Goal: Information Seeking & Learning: Find specific fact

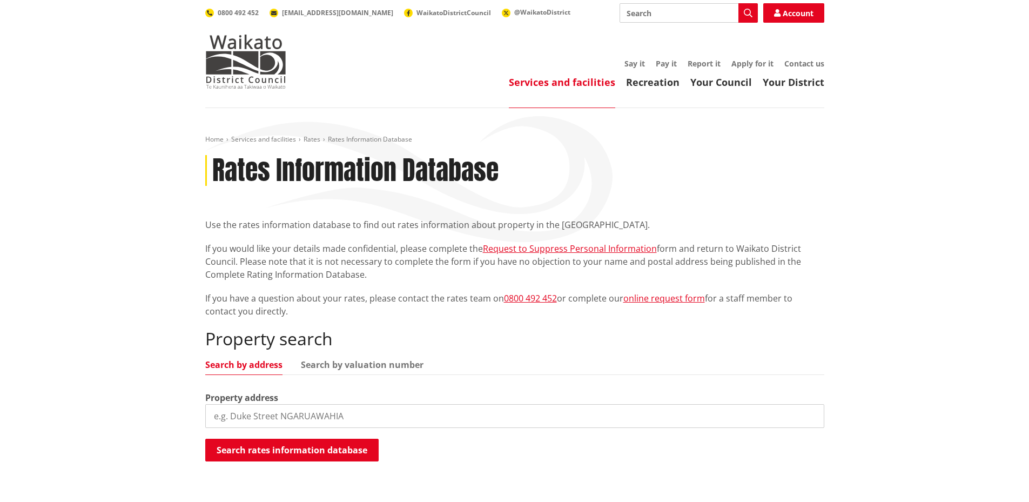
scroll to position [108, 0]
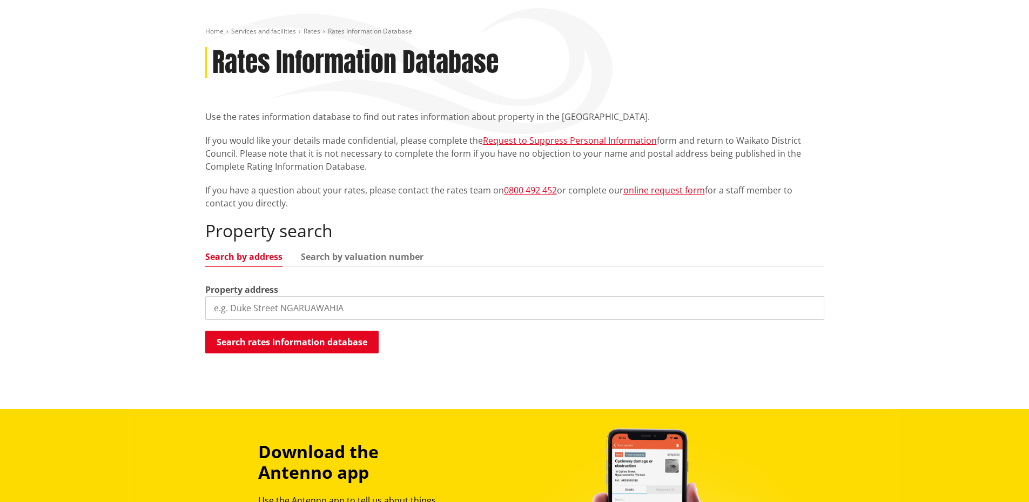
click at [247, 302] on input "search" at bounding box center [514, 308] width 619 height 24
type input "[STREET_ADDRESS]"
click at [332, 344] on button "Search rates information database" at bounding box center [291, 341] width 173 height 23
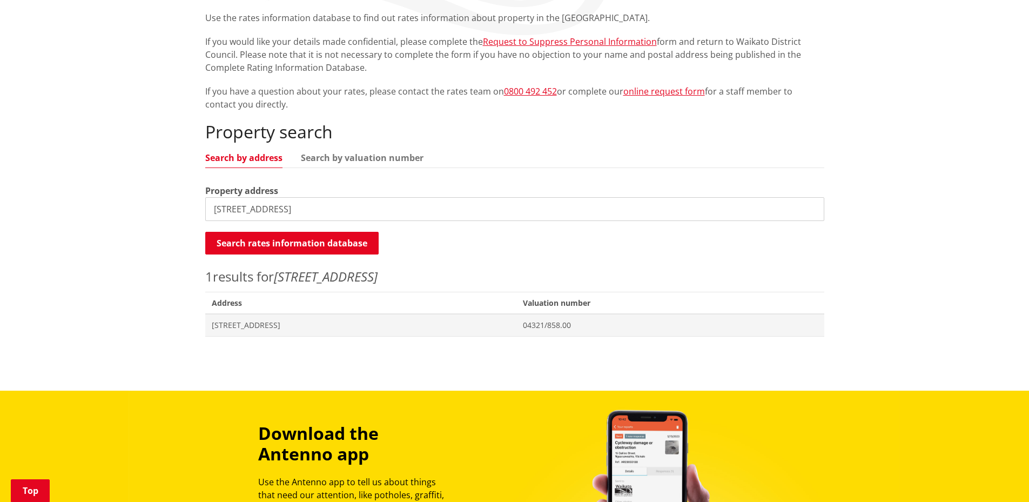
scroll to position [216, 0]
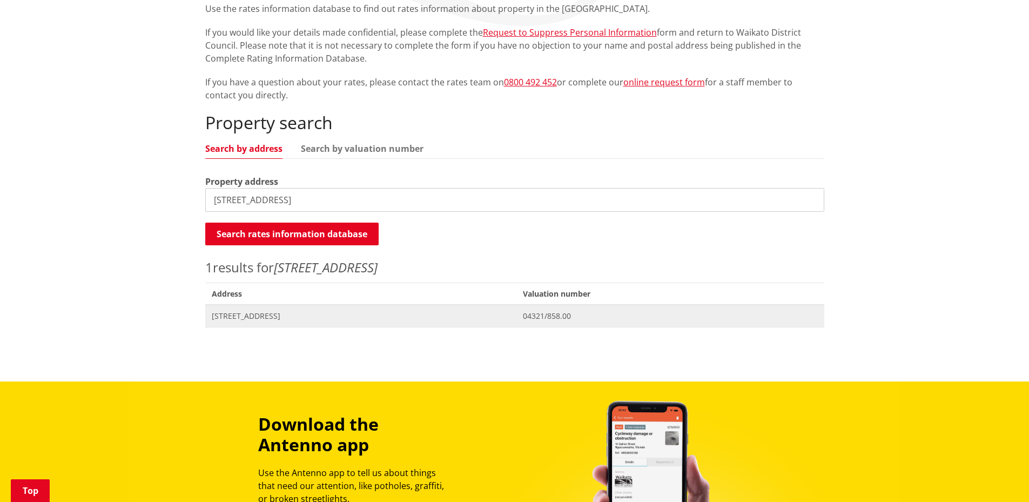
click at [266, 317] on span "[STREET_ADDRESS]" at bounding box center [361, 315] width 299 height 11
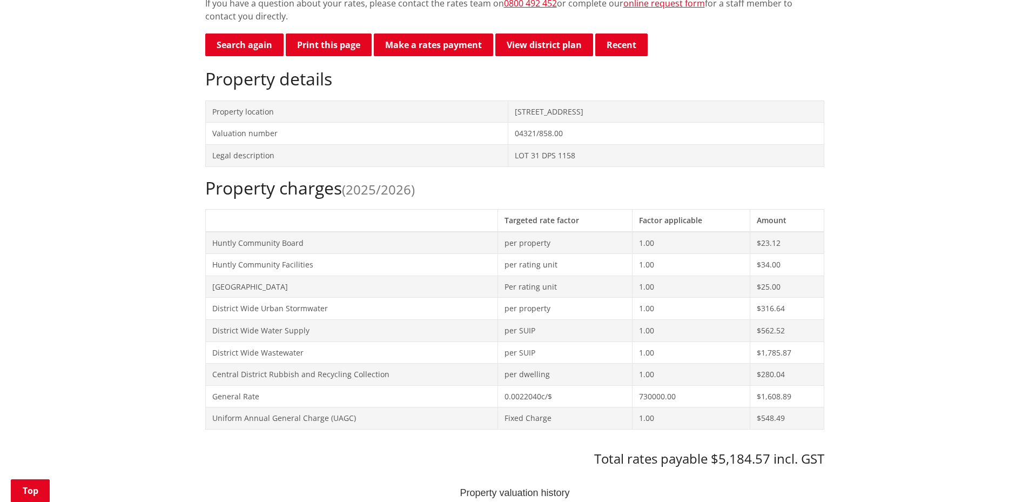
scroll to position [360, 0]
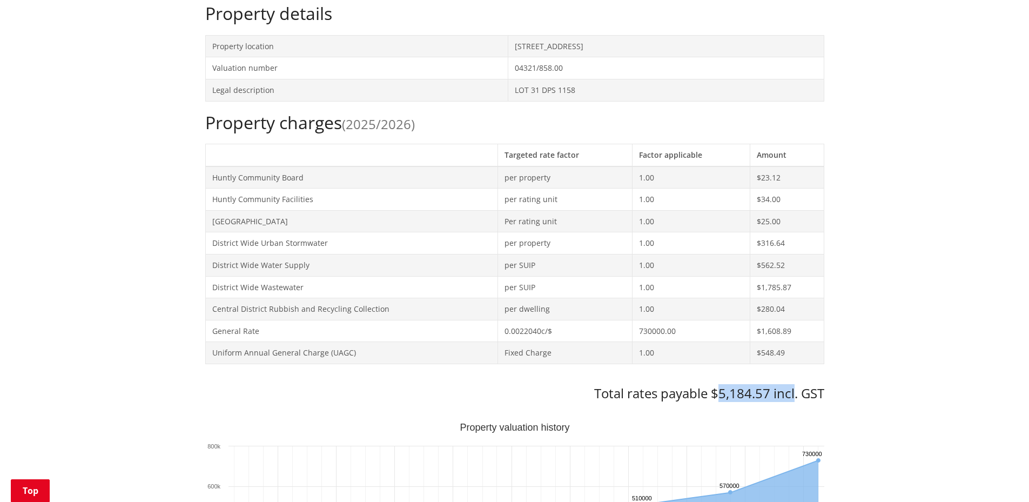
drag, startPoint x: 719, startPoint y: 397, endPoint x: 793, endPoint y: 398, distance: 74.0
click at [793, 398] on h3 "Total rates payable $5,184.57 incl. GST" at bounding box center [514, 394] width 619 height 16
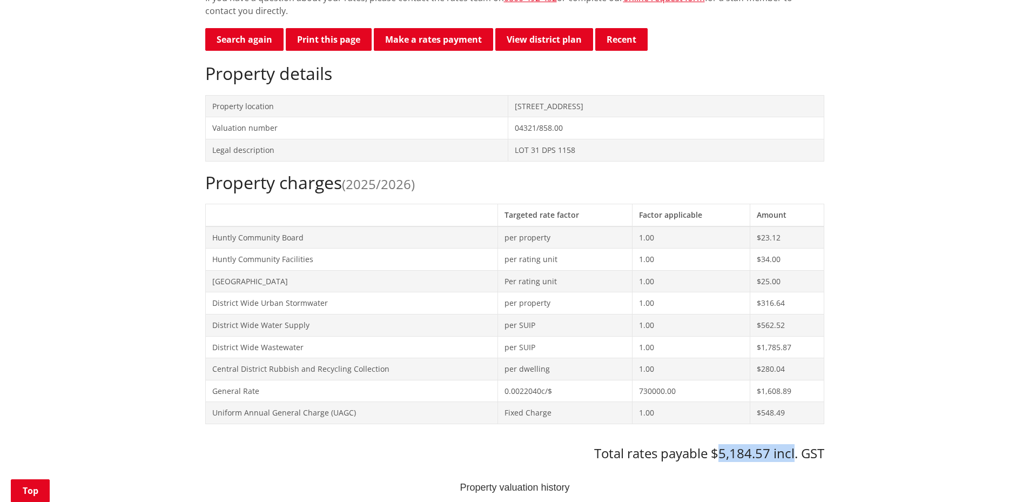
scroll to position [432, 0]
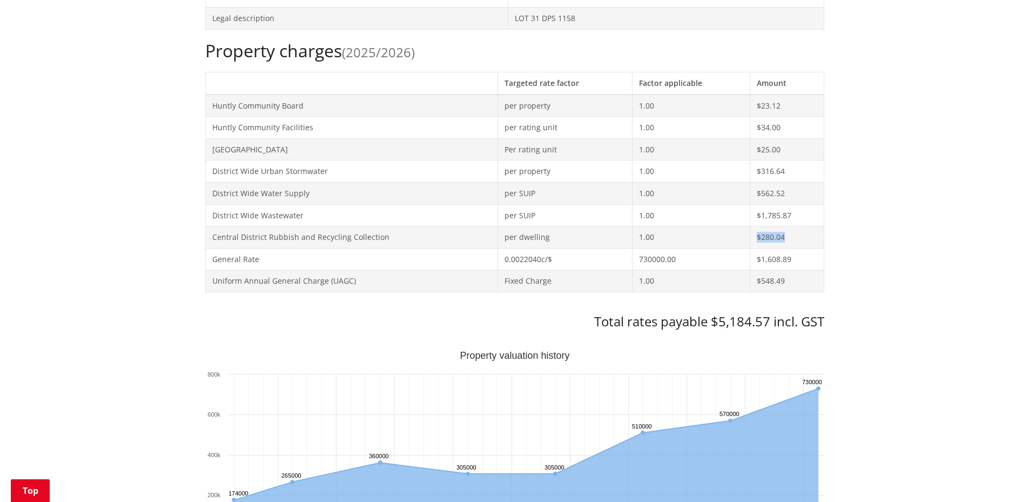
drag, startPoint x: 760, startPoint y: 235, endPoint x: 795, endPoint y: 235, distance: 35.1
click at [795, 233] on td "$280.04" at bounding box center [786, 237] width 73 height 22
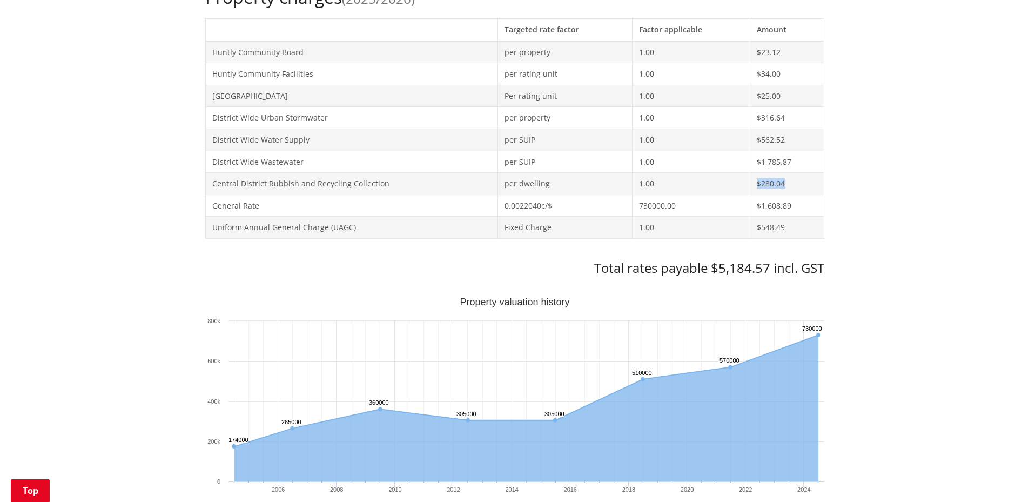
scroll to position [468, 0]
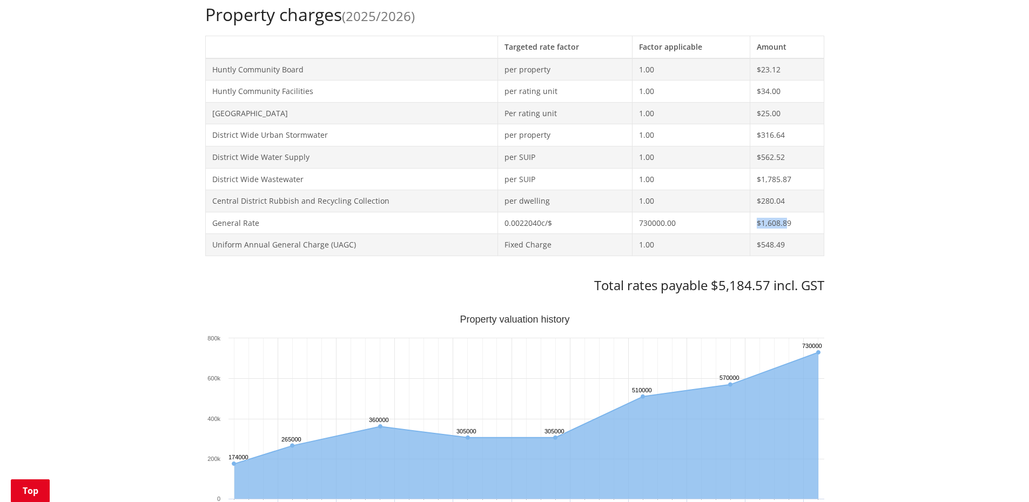
drag, startPoint x: 787, startPoint y: 222, endPoint x: 751, endPoint y: 222, distance: 36.2
click at [751, 222] on td "$1,608.89" at bounding box center [786, 223] width 73 height 22
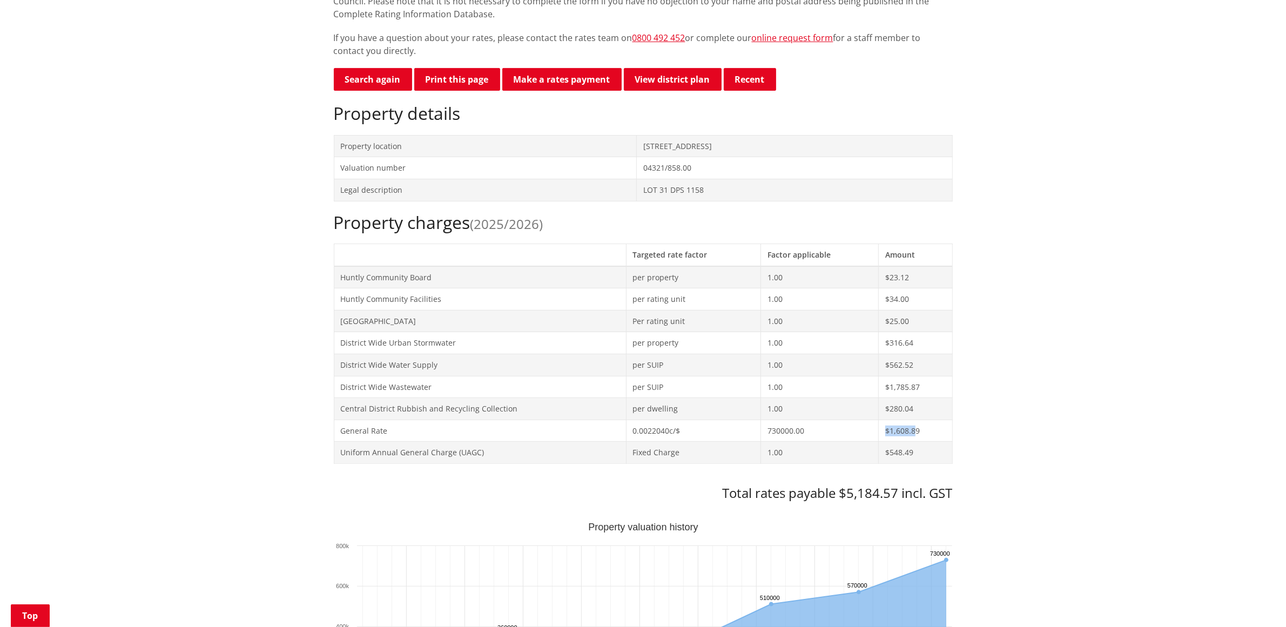
scroll to position [261, 0]
